Goal: Task Accomplishment & Management: Use online tool/utility

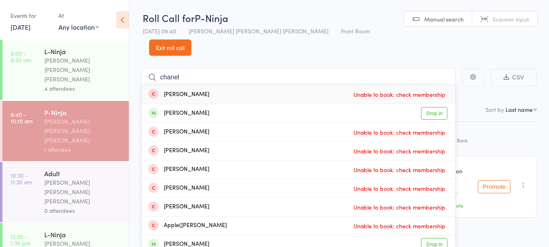
type input "chanel"
click at [227, 104] on div "[PERSON_NAME] Drop in" at bounding box center [298, 113] width 313 height 18
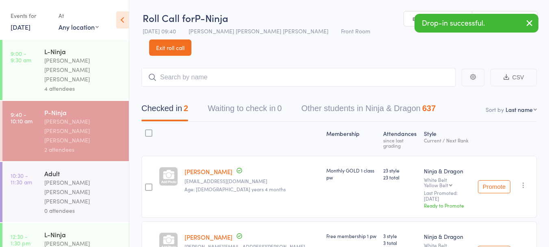
click at [73, 177] on div "[PERSON_NAME] [PERSON_NAME] [PERSON_NAME]" at bounding box center [83, 191] width 78 height 28
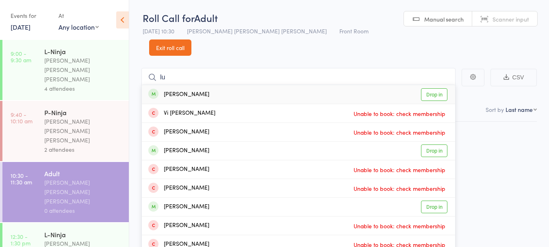
type input "lu"
click at [235, 85] on div "[PERSON_NAME] Drop in" at bounding box center [298, 94] width 313 height 19
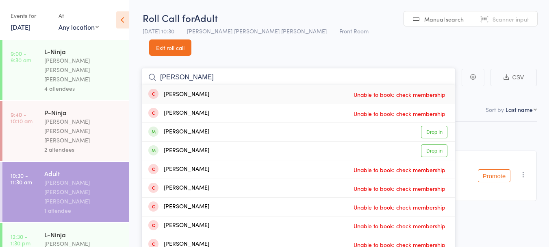
type input "[PERSON_NAME]"
click at [227, 123] on div "[PERSON_NAME] Drop in" at bounding box center [298, 132] width 313 height 18
